Goal: Book appointment/travel/reservation

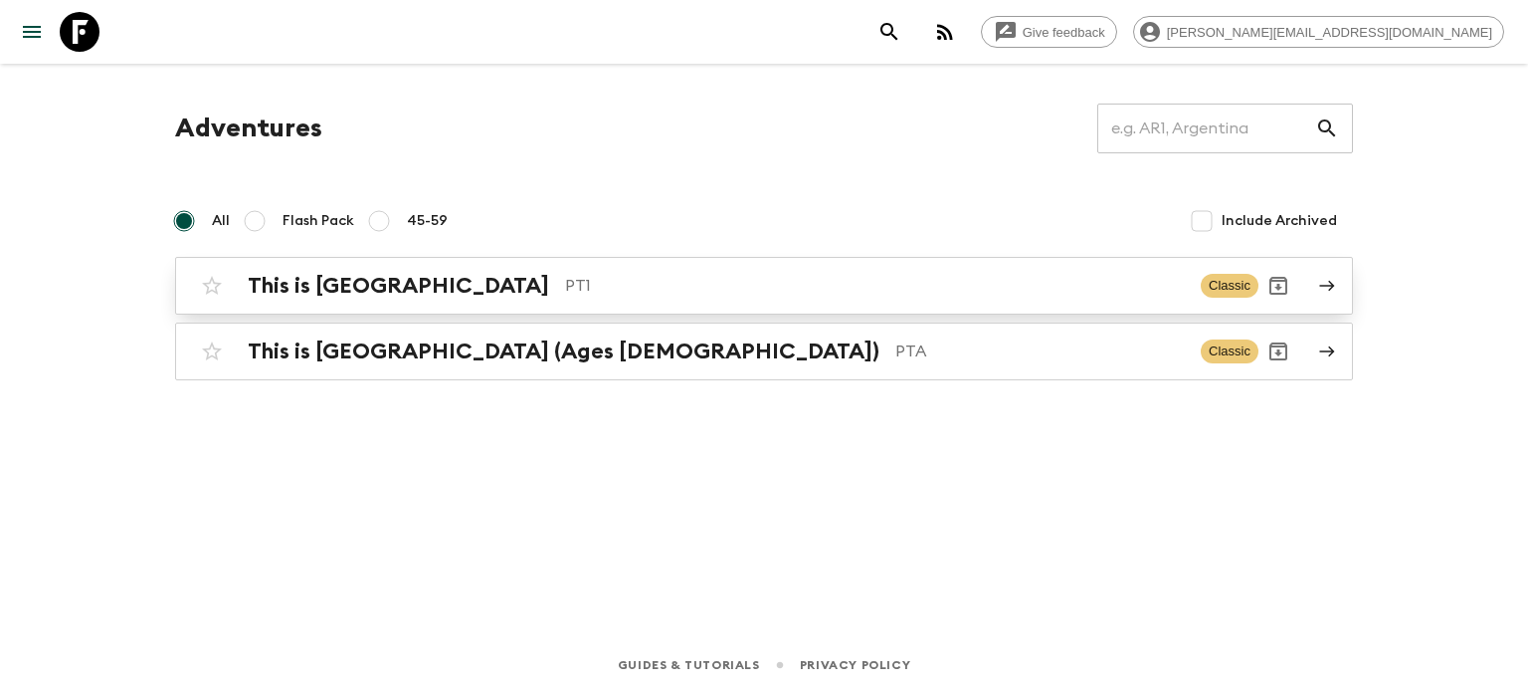
click at [764, 277] on p "PT1" at bounding box center [875, 286] width 620 height 24
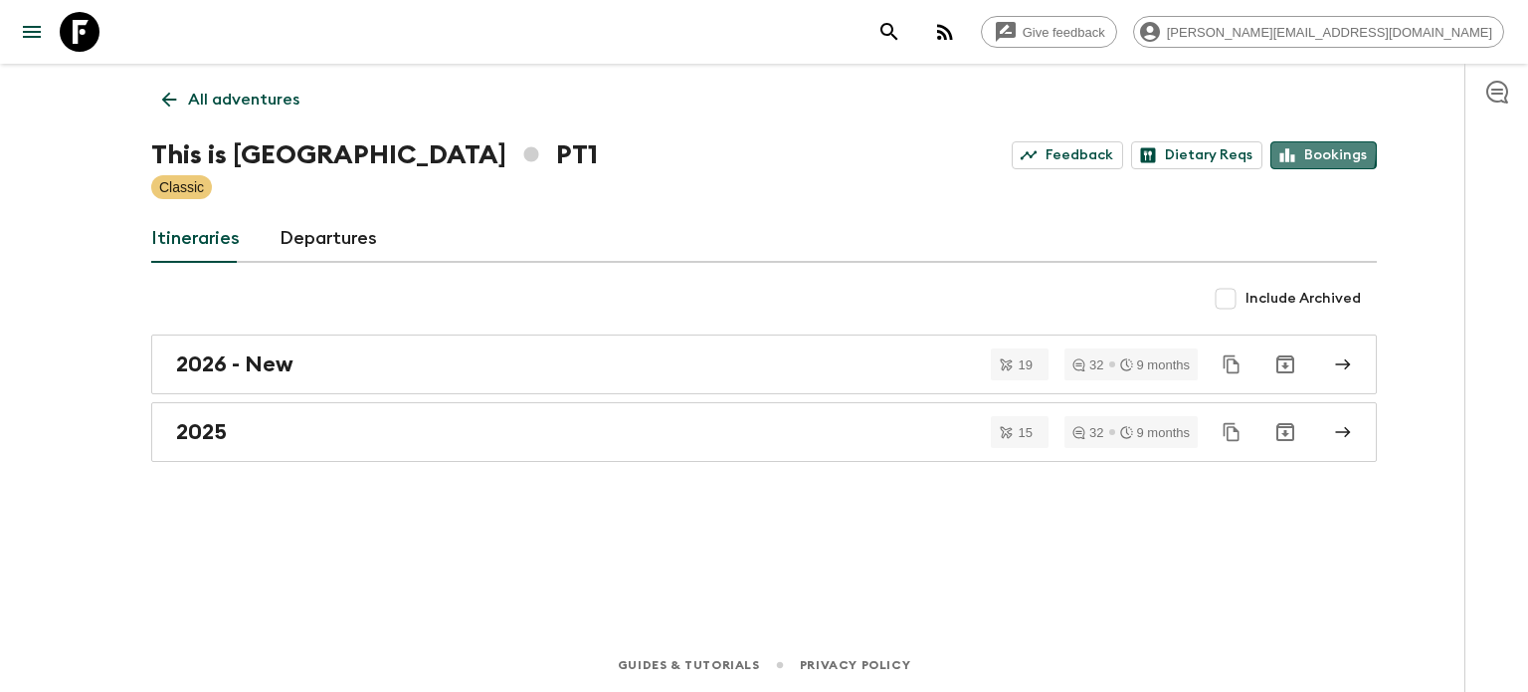
click at [1286, 150] on icon at bounding box center [1288, 155] width 18 height 18
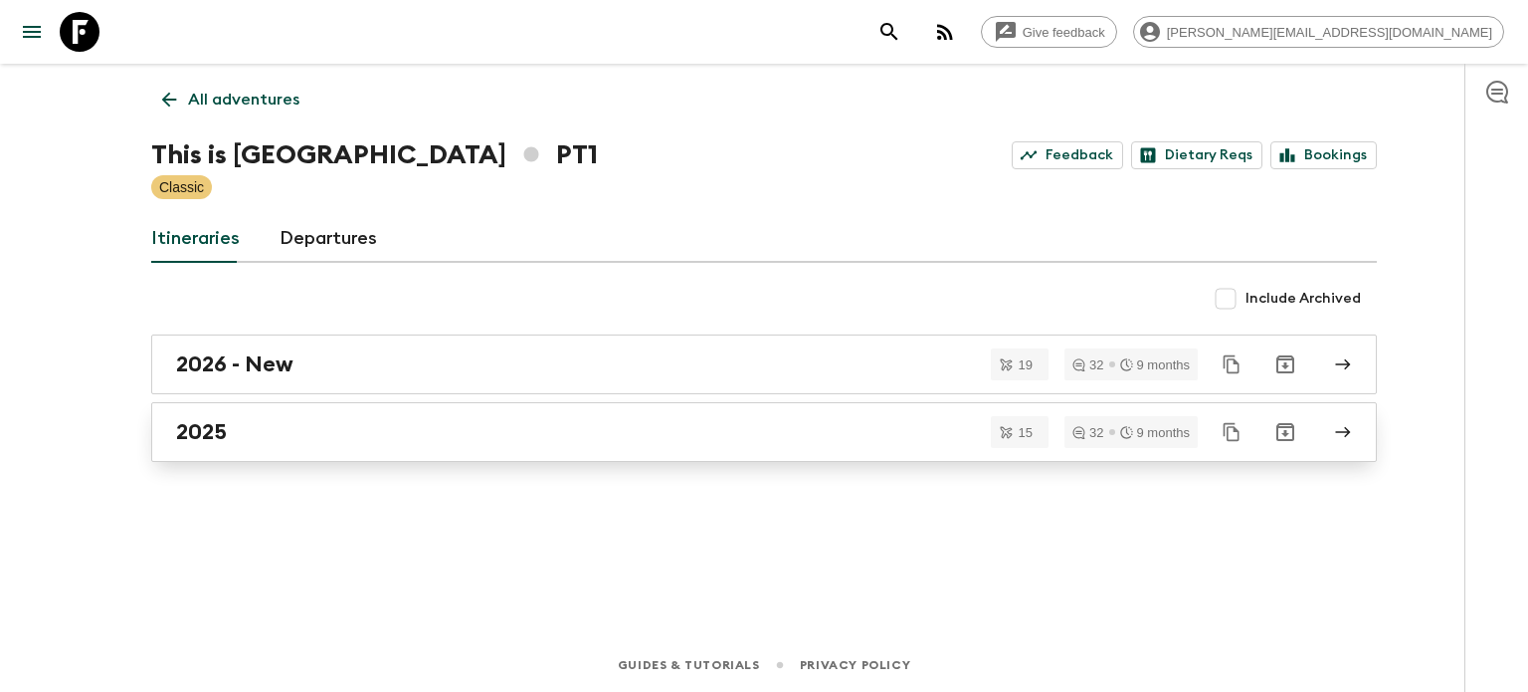
click at [325, 425] on div "2025" at bounding box center [745, 432] width 1138 height 26
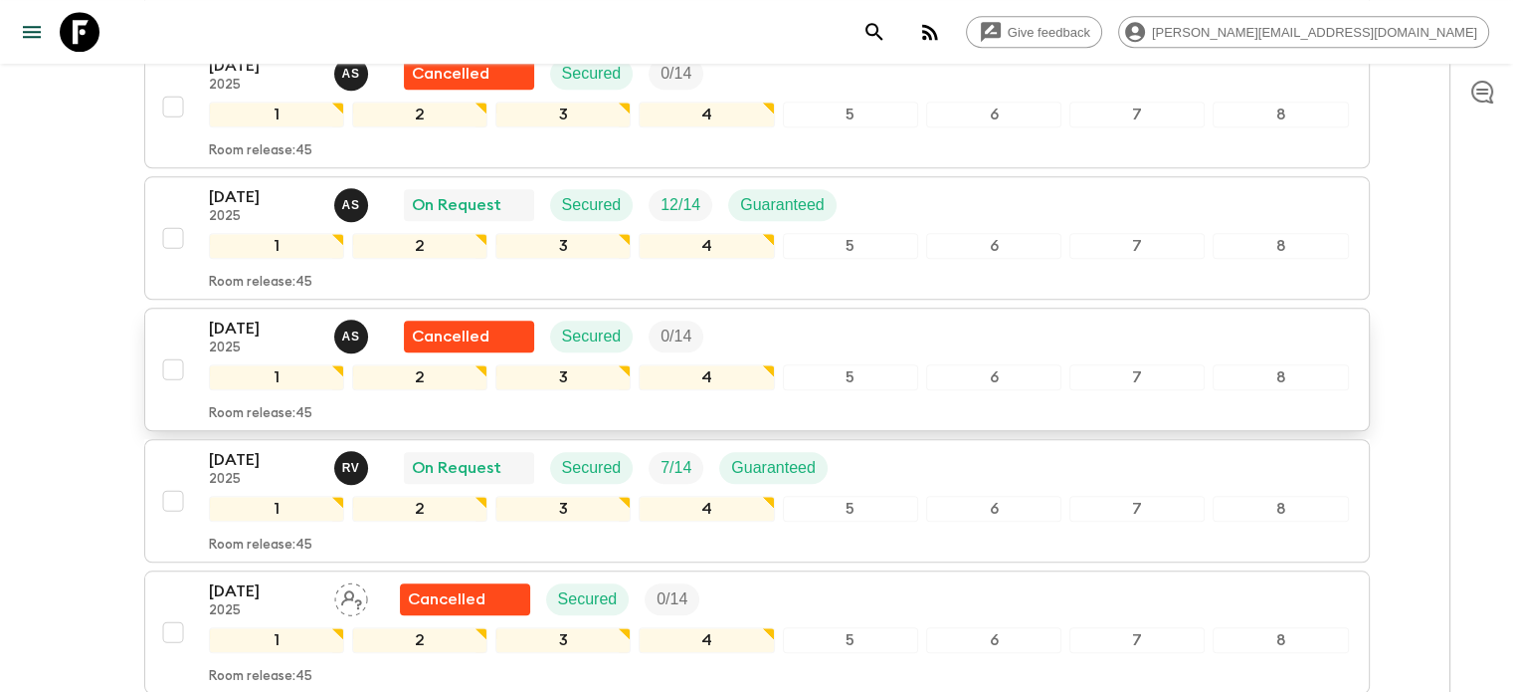
scroll to position [1791, 0]
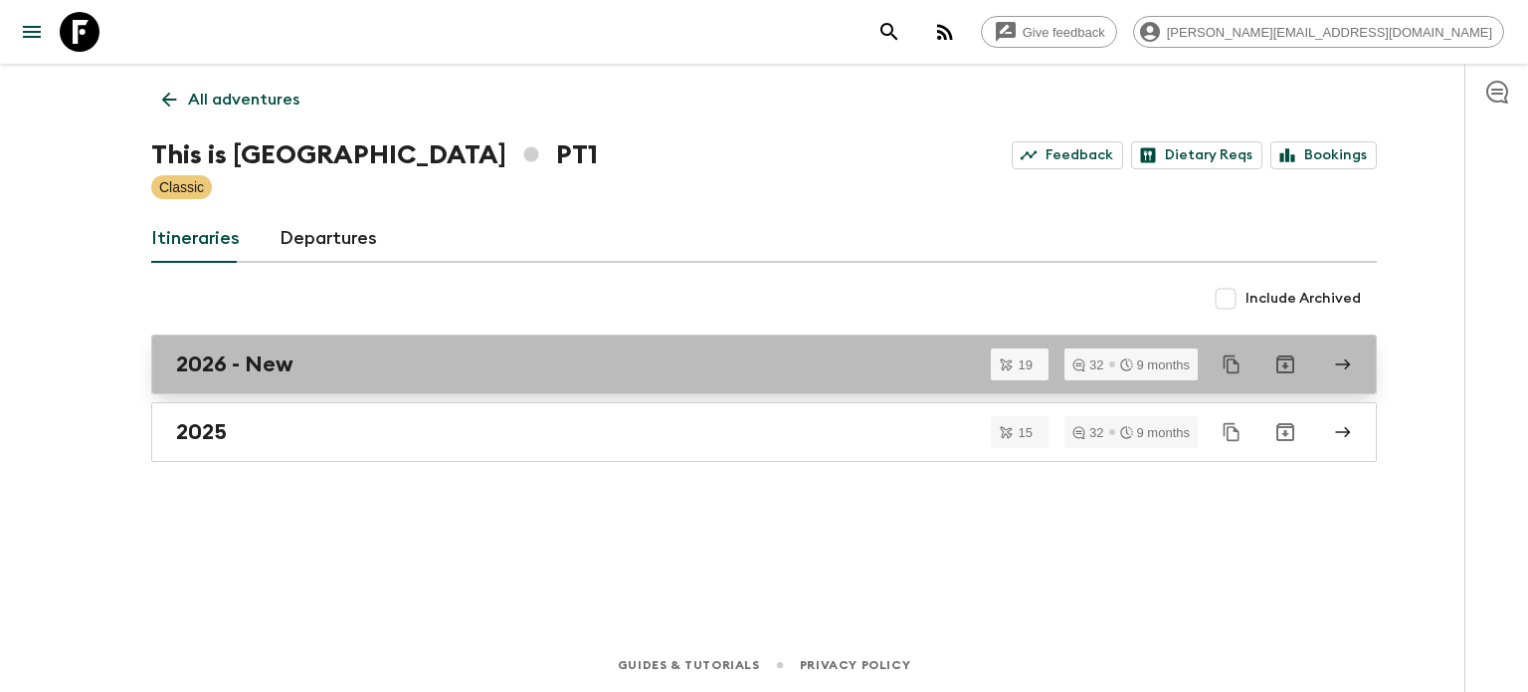
click at [350, 370] on div "2026 - New" at bounding box center [745, 364] width 1138 height 26
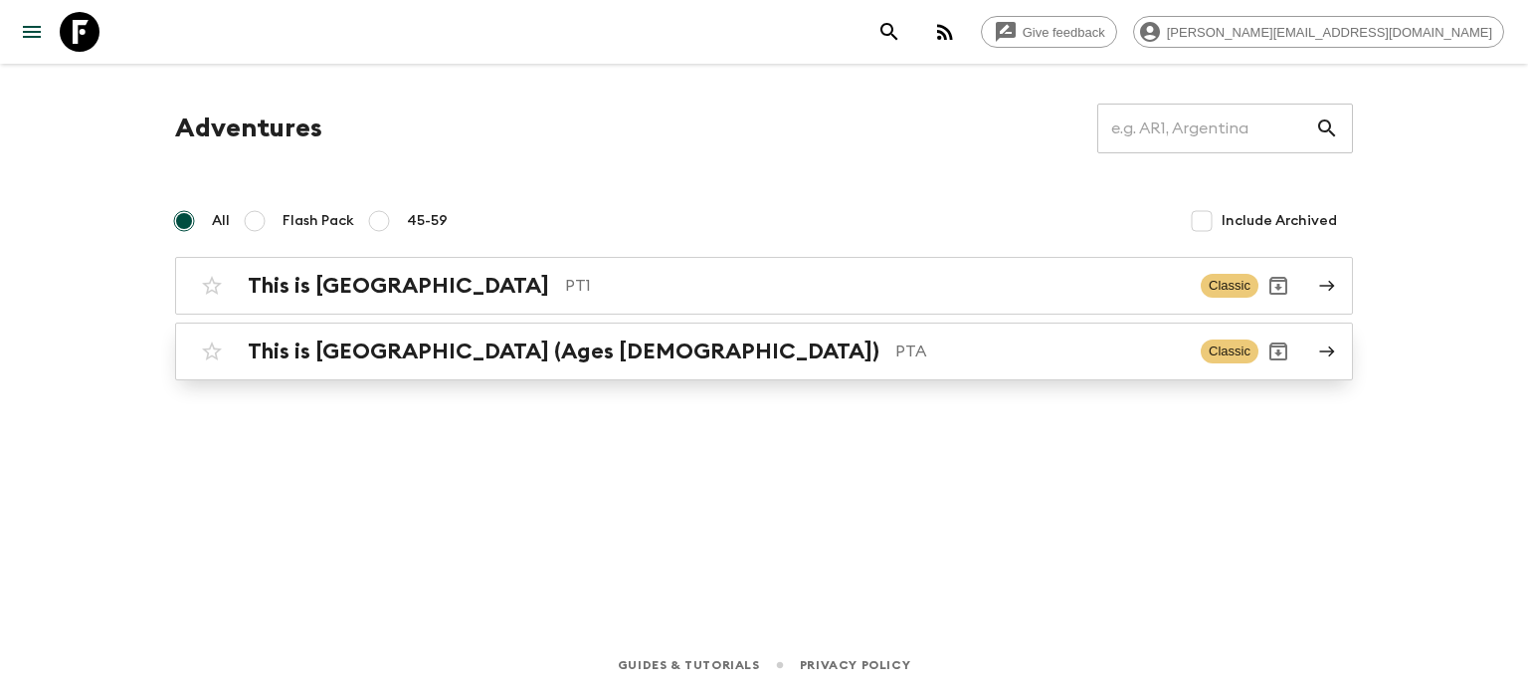
click at [314, 341] on h2 "This is [GEOGRAPHIC_DATA] (Ages [DEMOGRAPHIC_DATA])" at bounding box center [564, 351] width 632 height 26
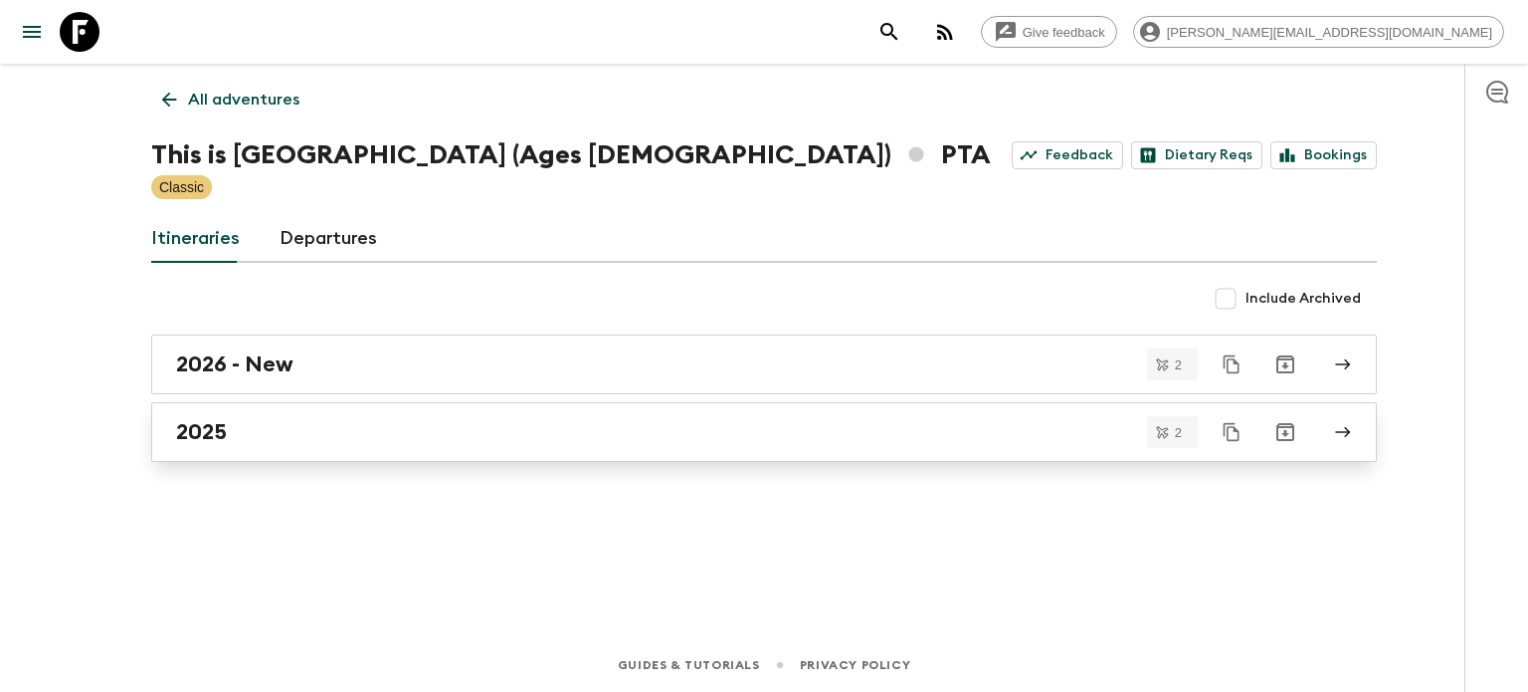
click at [301, 419] on div "2025" at bounding box center [745, 432] width 1138 height 26
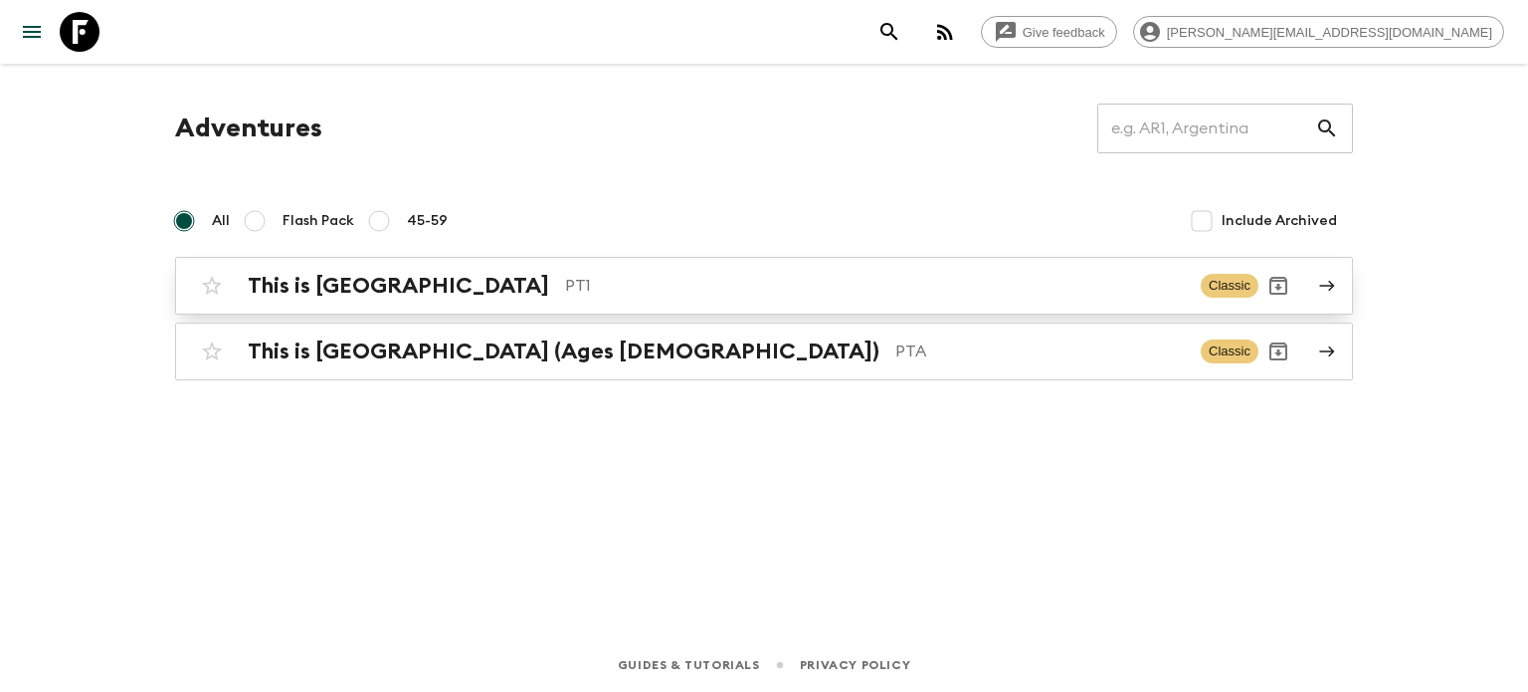
click at [537, 270] on div "This is Portugal PT1 Classic" at bounding box center [725, 286] width 1067 height 40
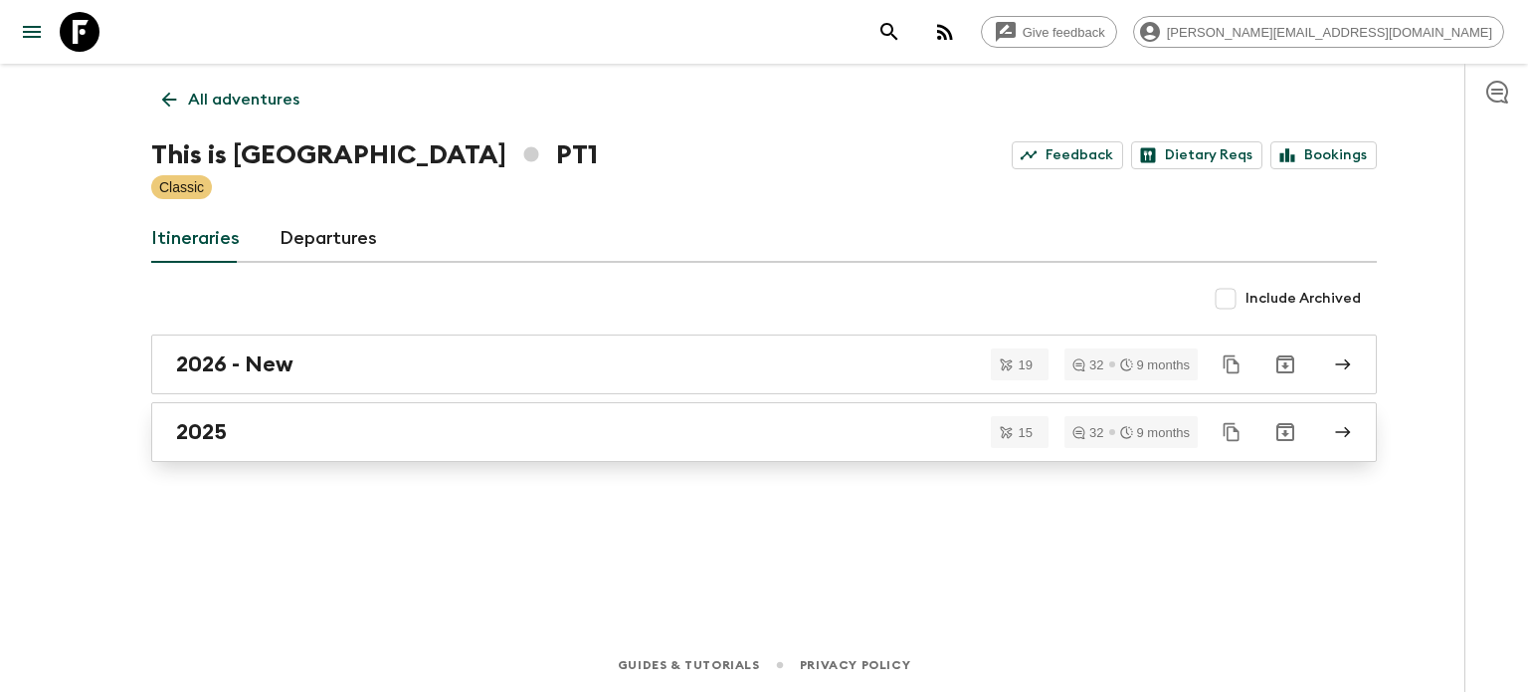
click at [399, 446] on link "2025" at bounding box center [764, 432] width 1226 height 60
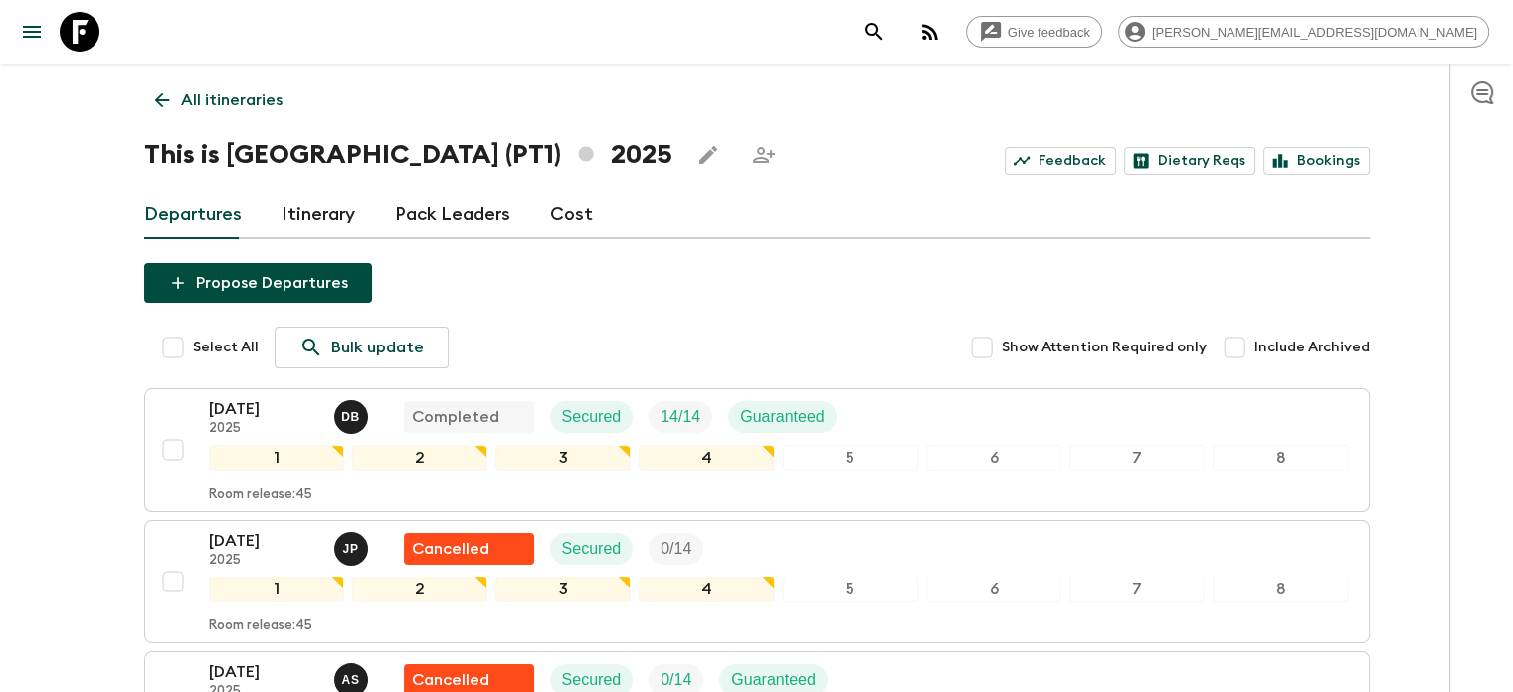
click at [172, 92] on link "All itineraries" at bounding box center [218, 100] width 149 height 40
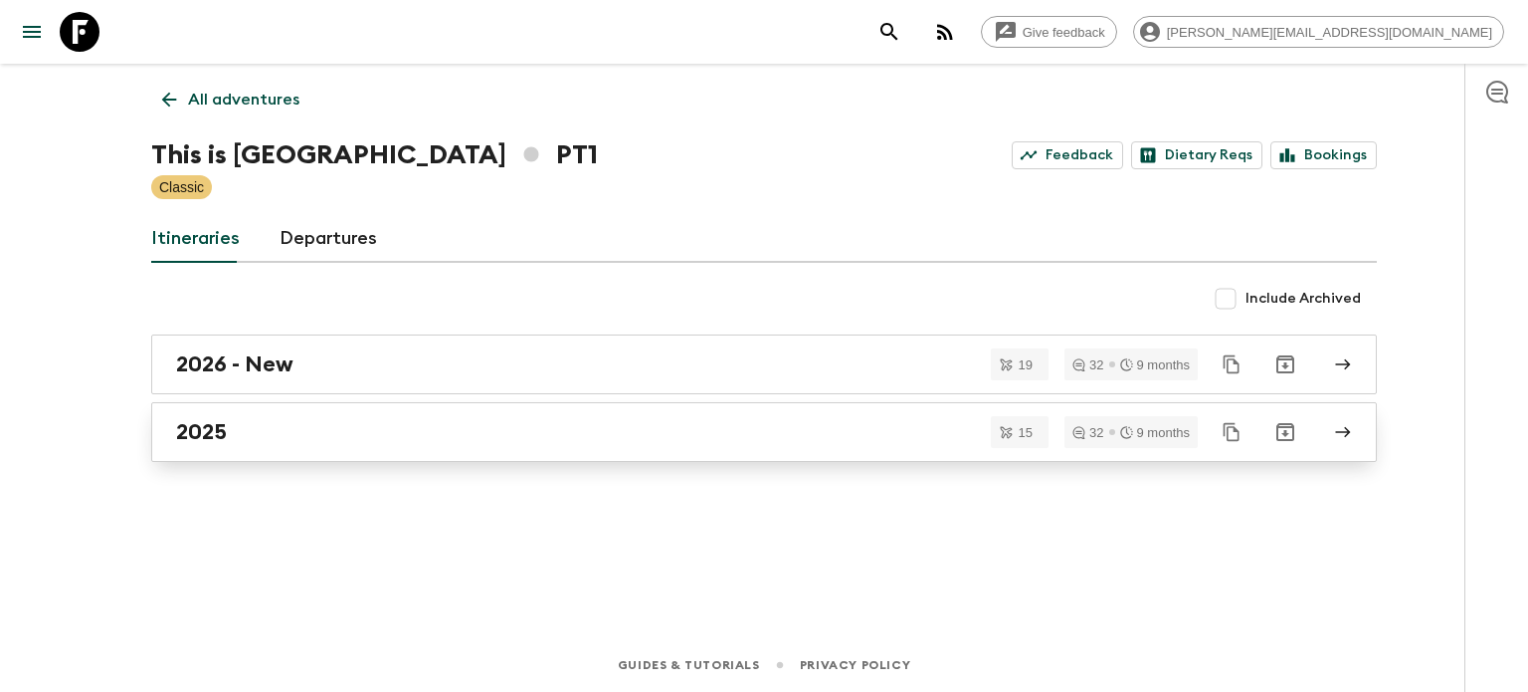
click at [465, 434] on div "2025" at bounding box center [745, 432] width 1138 height 26
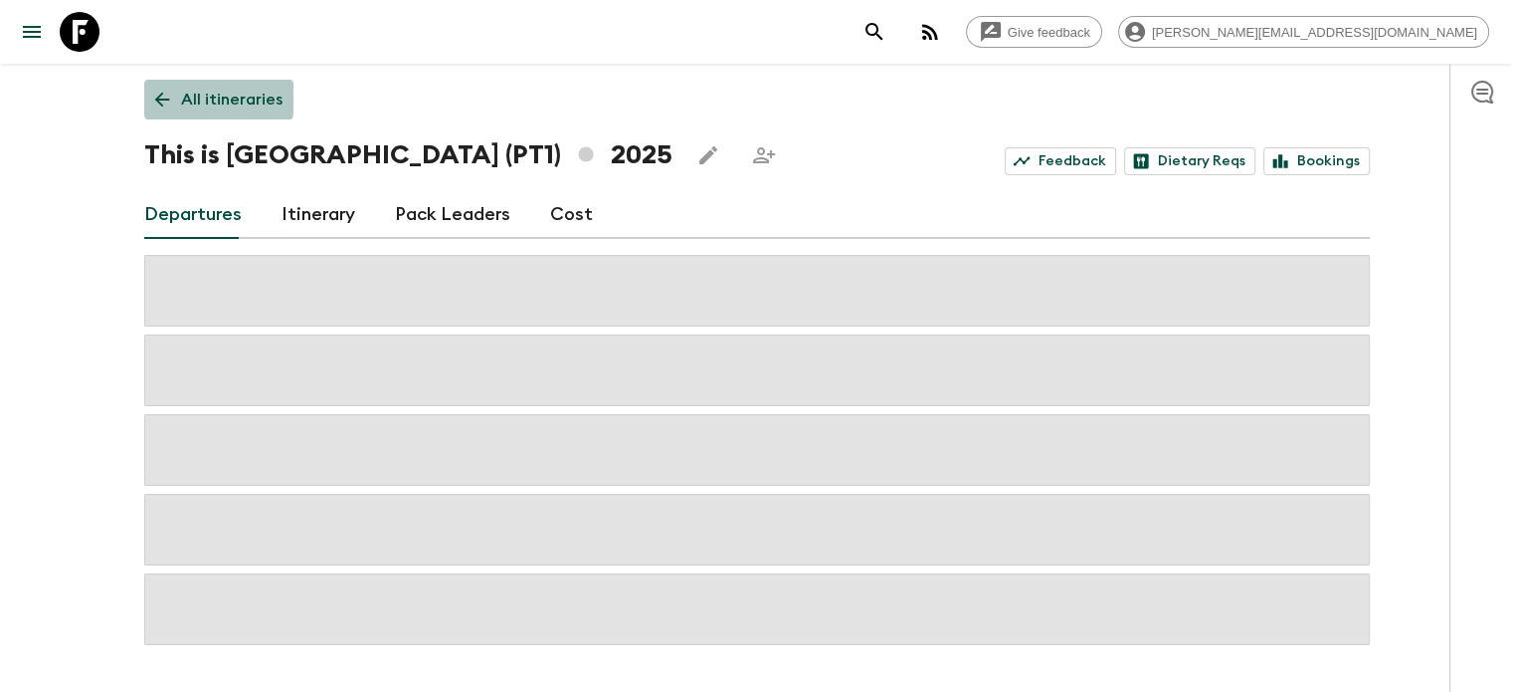
click at [166, 98] on icon at bounding box center [162, 100] width 22 height 22
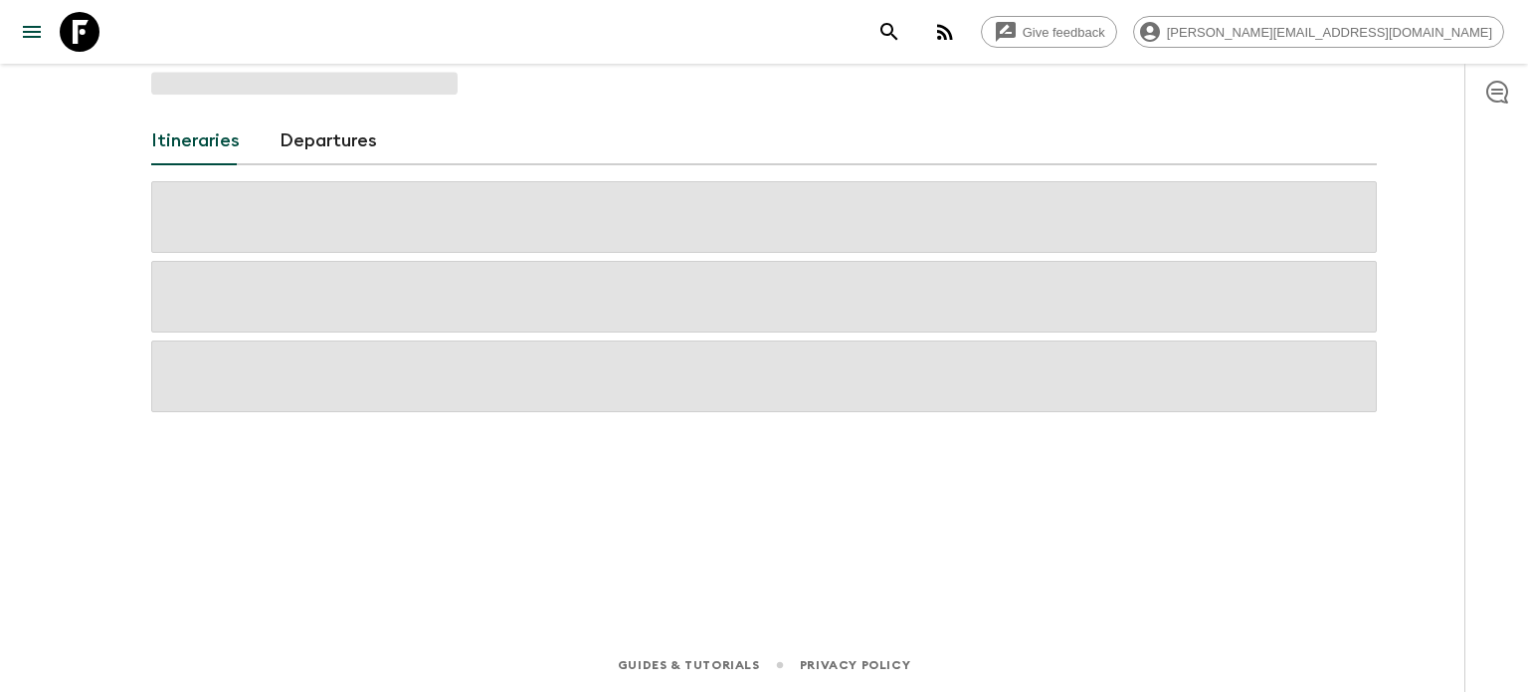
click at [166, 98] on div "Itineraries Departures" at bounding box center [764, 323] width 1274 height 518
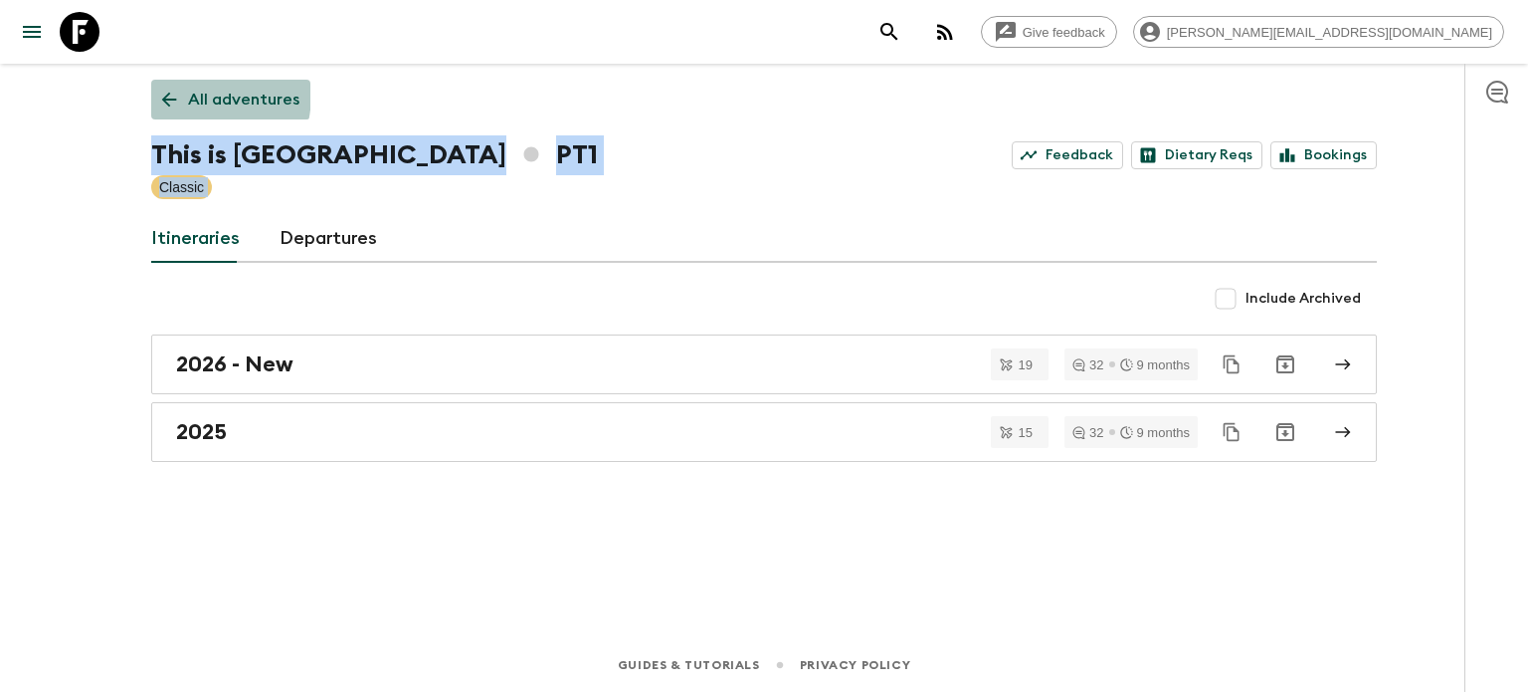
click at [168, 93] on icon at bounding box center [169, 100] width 15 height 15
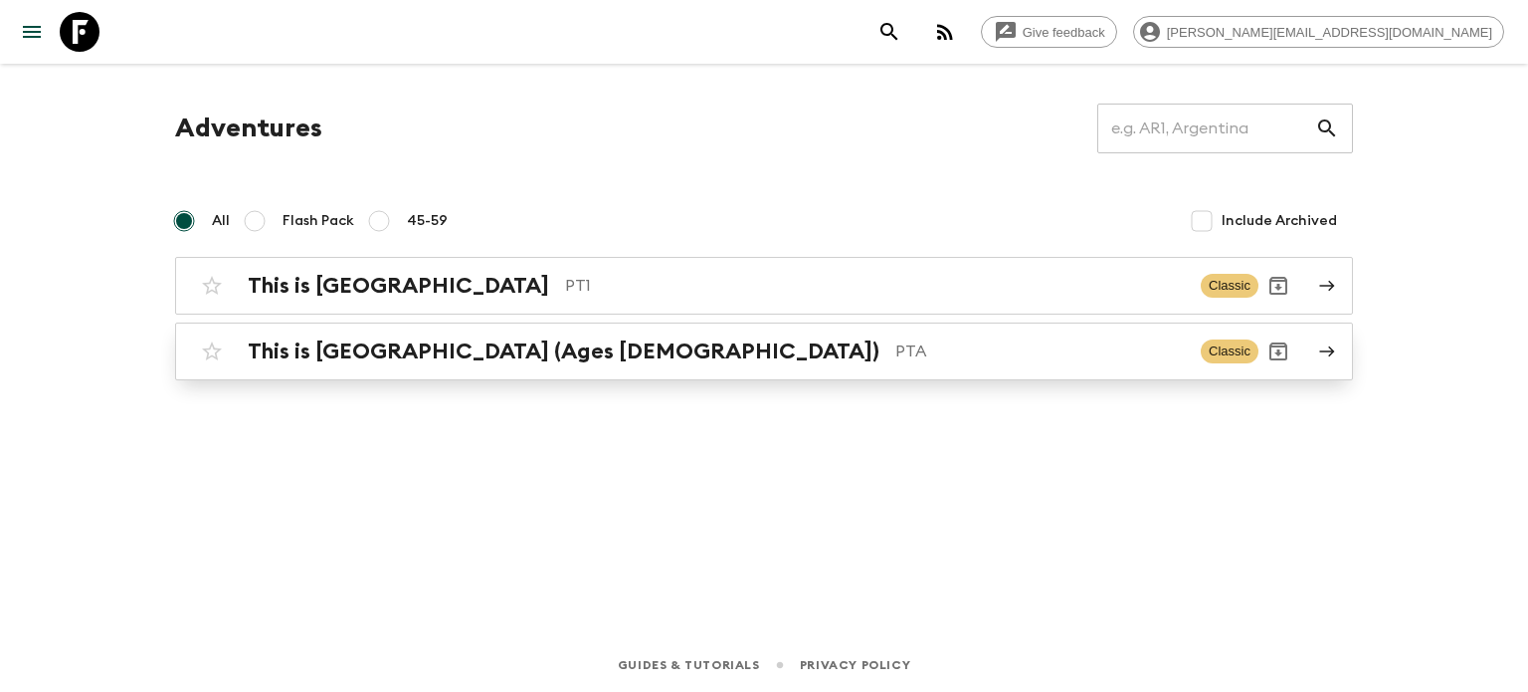
click at [322, 353] on h2 "This is [GEOGRAPHIC_DATA] (Ages [DEMOGRAPHIC_DATA])" at bounding box center [564, 351] width 632 height 26
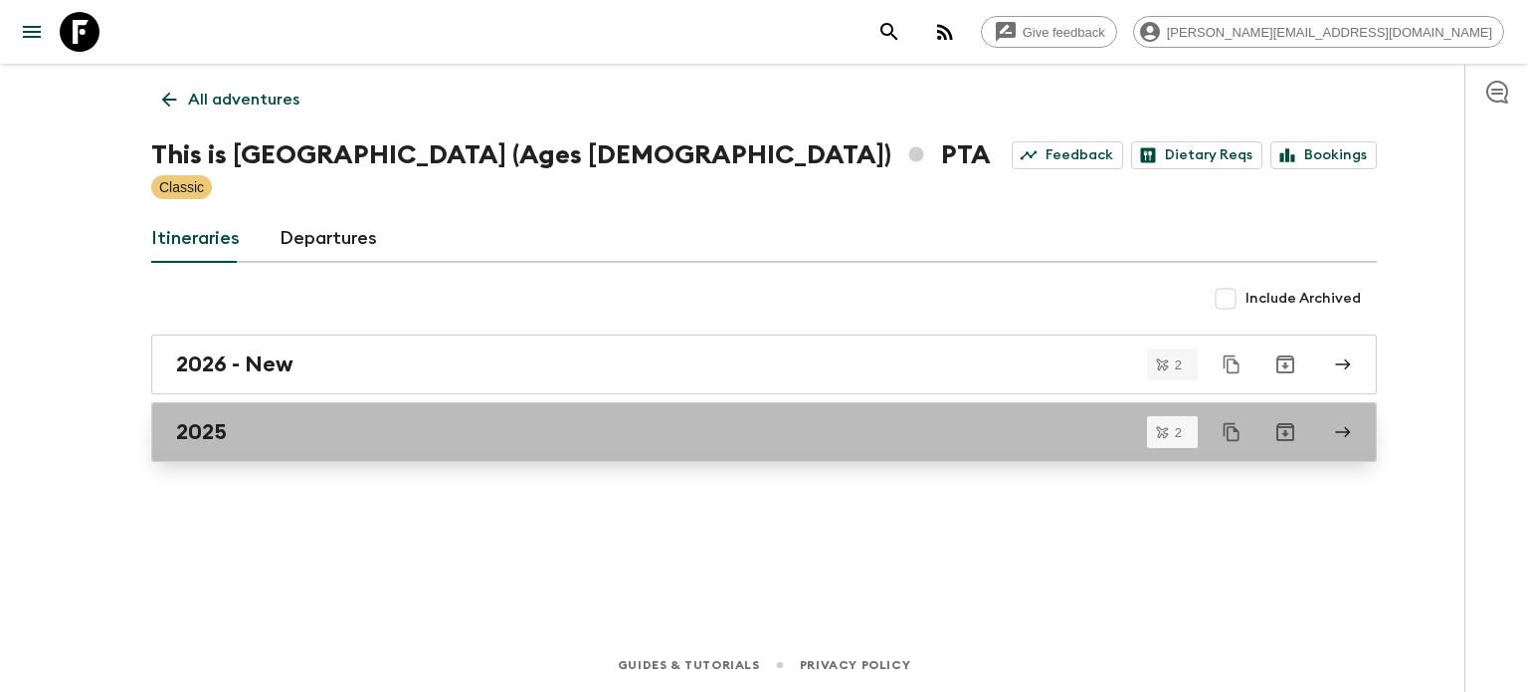
click at [309, 436] on div "2025" at bounding box center [745, 432] width 1138 height 26
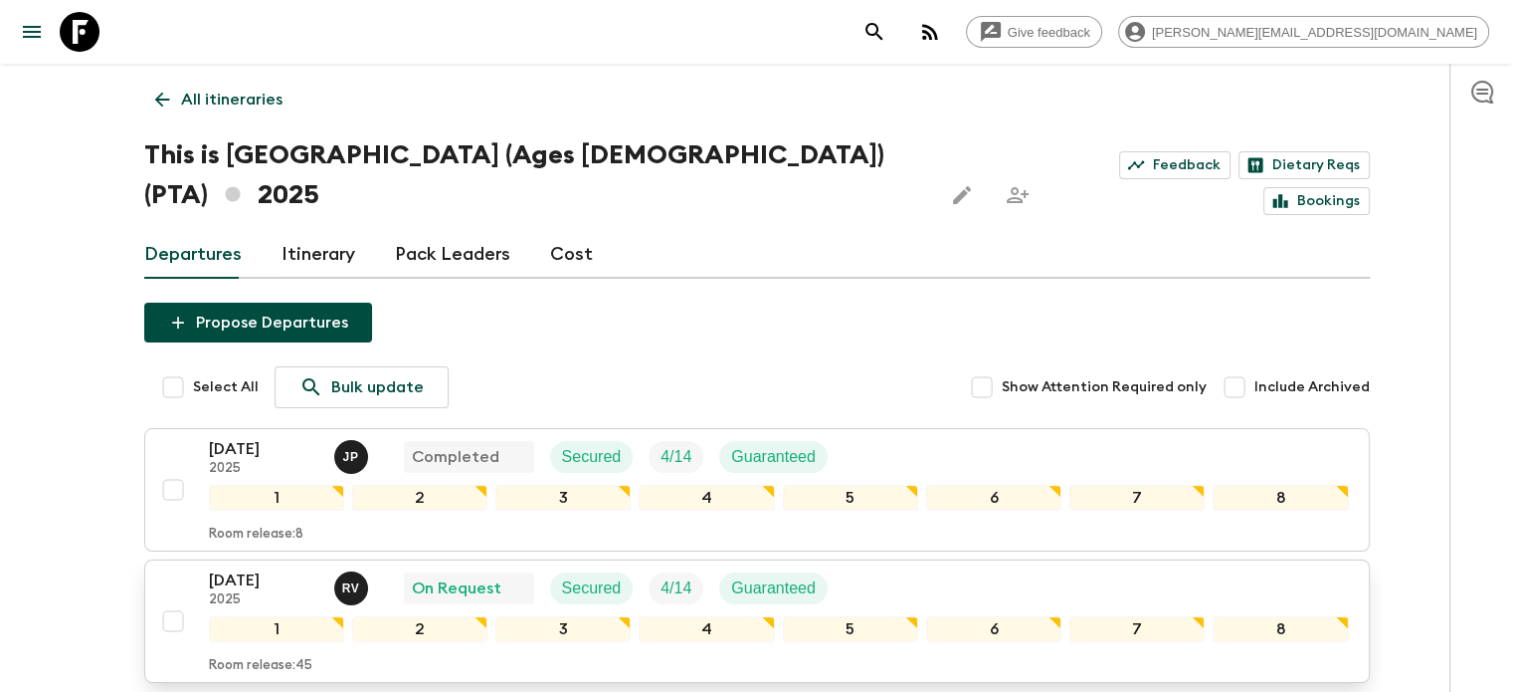
click at [758, 576] on p "Guaranteed" at bounding box center [773, 588] width 85 height 24
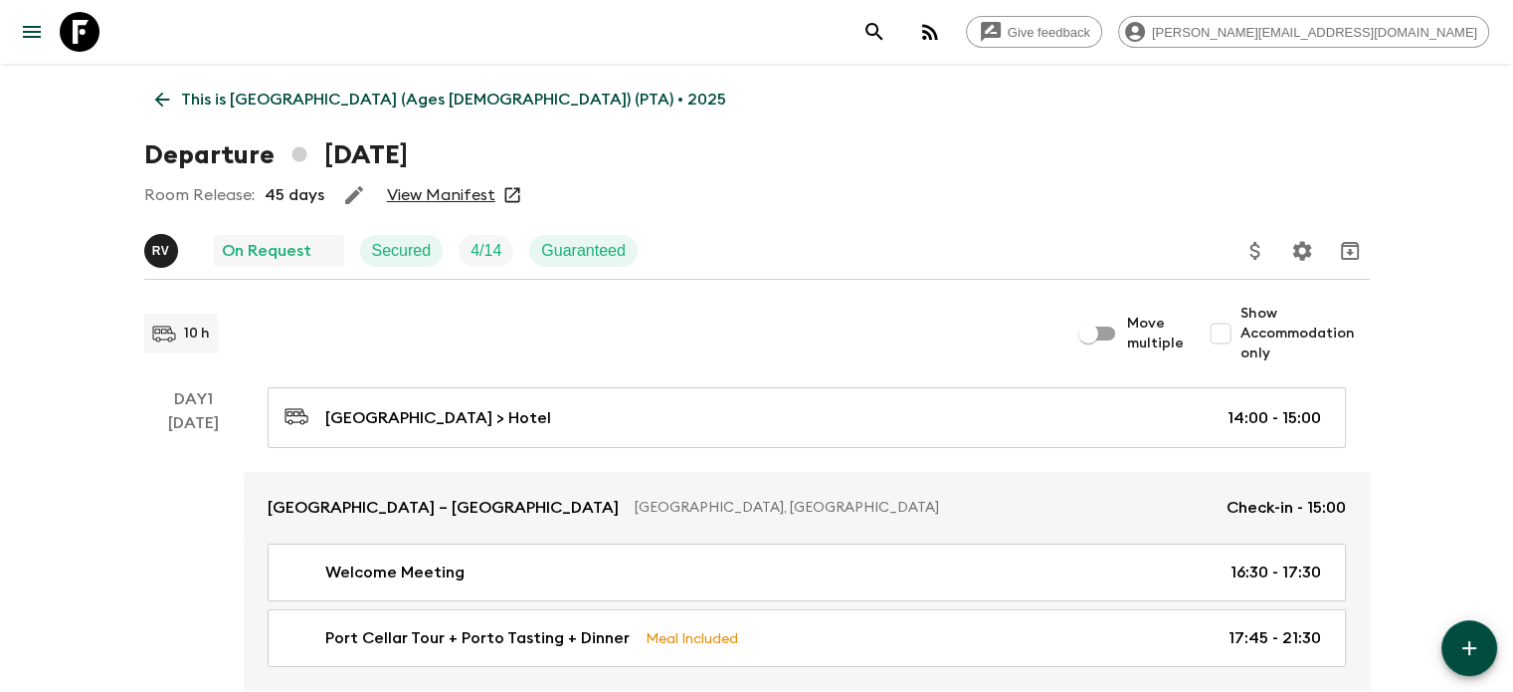
click at [459, 198] on link "View Manifest" at bounding box center [441, 195] width 108 height 20
